Goal: Communication & Community: Share content

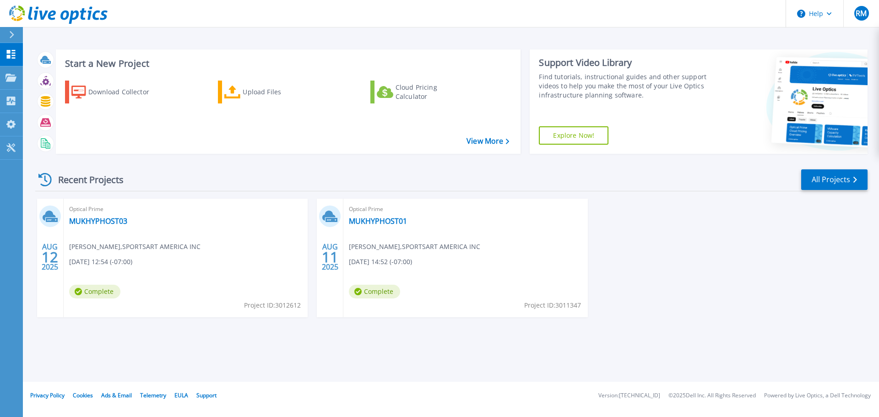
click at [384, 235] on div "Optical Prime MUKHYPHOST01 [PERSON_NAME] , SPORTSART AMERICA INC [DATE] 14:52 (…" at bounding box center [465, 258] width 244 height 119
click at [382, 220] on link "MUKHYPHOST01" at bounding box center [378, 221] width 58 height 9
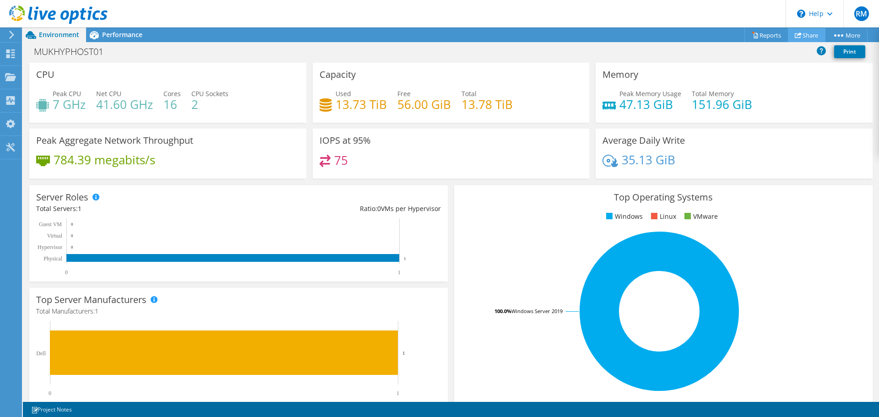
click at [799, 36] on link "Share" at bounding box center [807, 35] width 38 height 14
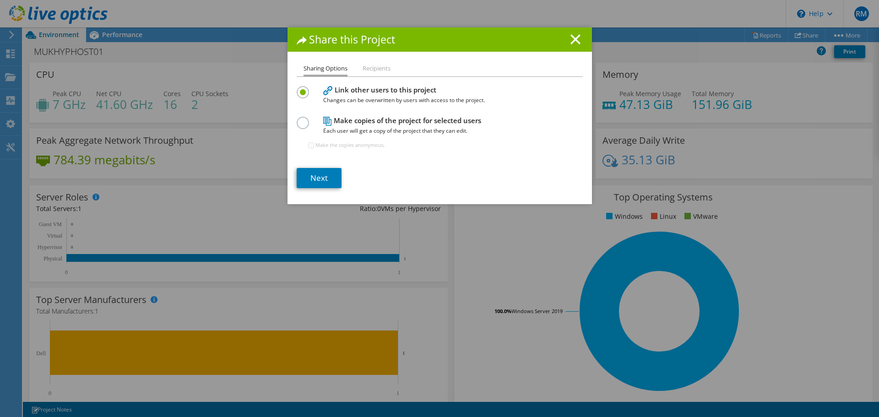
click at [439, 123] on h4 "Make copies of the project for selected users Each user will get a copy of the …" at bounding box center [437, 125] width 229 height 21
click at [320, 172] on link "Next" at bounding box center [319, 178] width 45 height 20
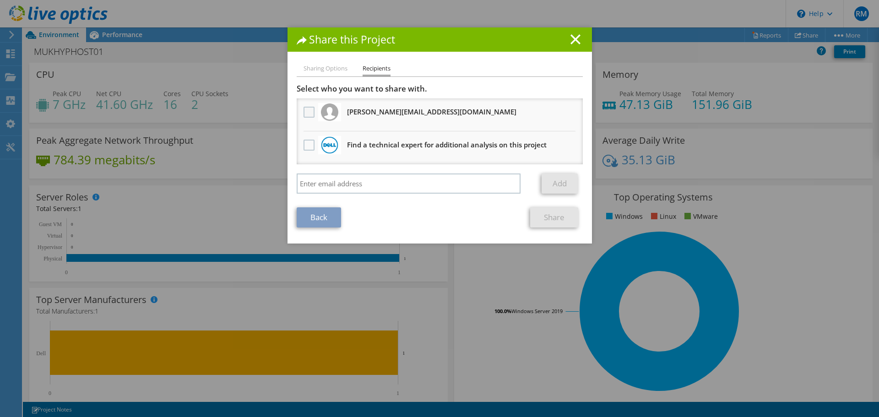
click at [306, 111] on label at bounding box center [310, 112] width 13 height 11
click at [0, 0] on input "checkbox" at bounding box center [0, 0] width 0 height 0
click at [545, 215] on link "Share" at bounding box center [554, 217] width 48 height 20
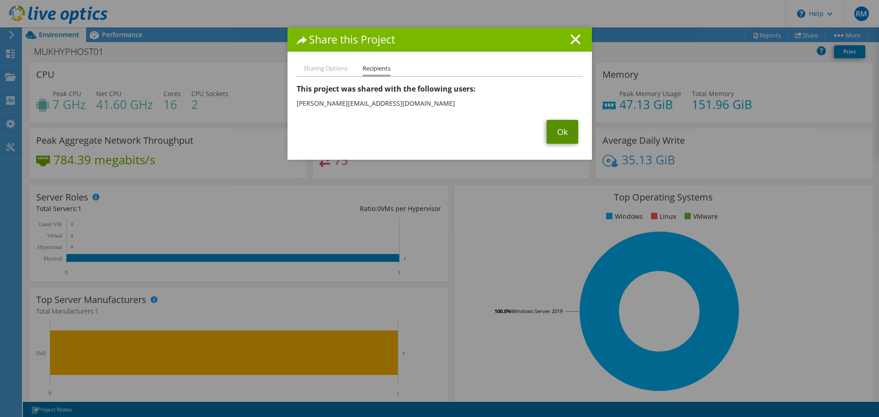
click at [551, 137] on link "Ok" at bounding box center [563, 132] width 32 height 24
